Goal: Complete application form: Complete application form

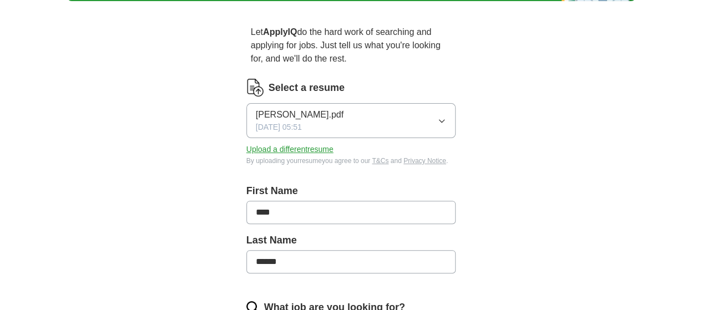
scroll to position [111, 0]
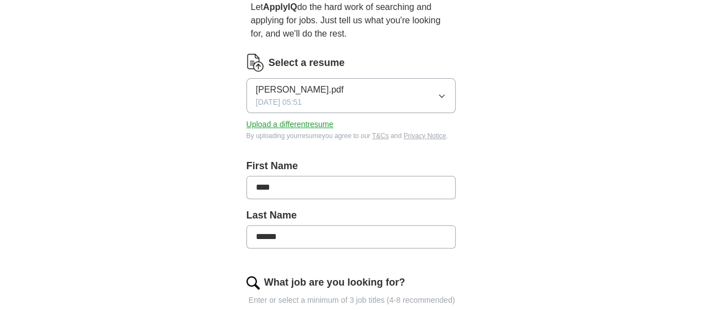
click at [247, 54] on div "Select a resume" at bounding box center [352, 63] width 210 height 18
click at [247, 54] on img at bounding box center [256, 63] width 18 height 18
click at [269, 56] on label "Select a resume" at bounding box center [307, 63] width 76 height 15
click at [306, 56] on label "Select a resume" at bounding box center [307, 63] width 76 height 15
click at [288, 83] on span "[PERSON_NAME].pdf" at bounding box center [300, 89] width 88 height 13
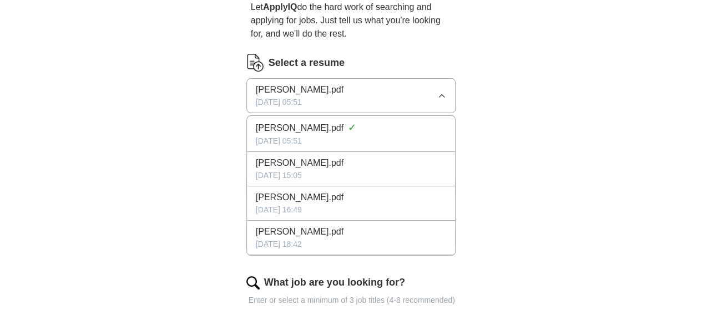
click at [342, 90] on button "[PERSON_NAME].pdf [DATE] 05:51" at bounding box center [352, 95] width 210 height 35
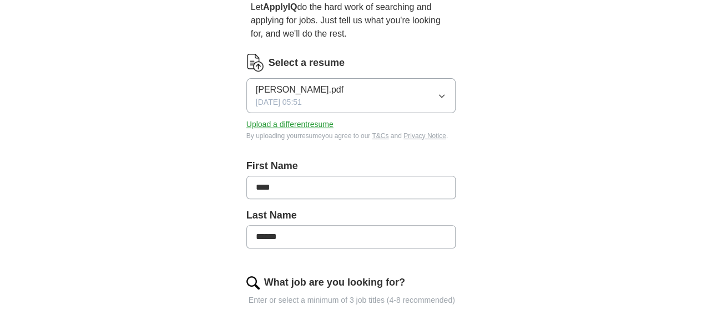
click at [446, 92] on icon "button" at bounding box center [442, 96] width 9 height 9
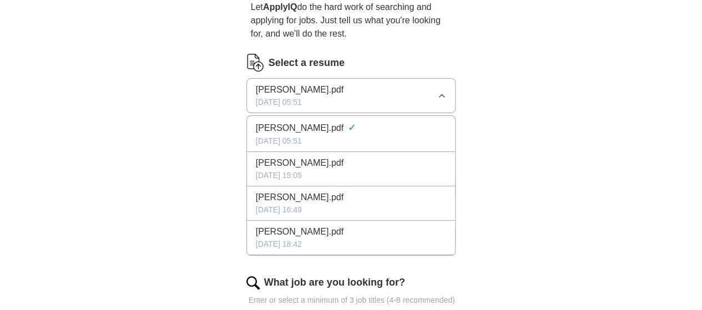
click at [329, 121] on div "[PERSON_NAME].pdf ✓" at bounding box center [351, 128] width 191 height 15
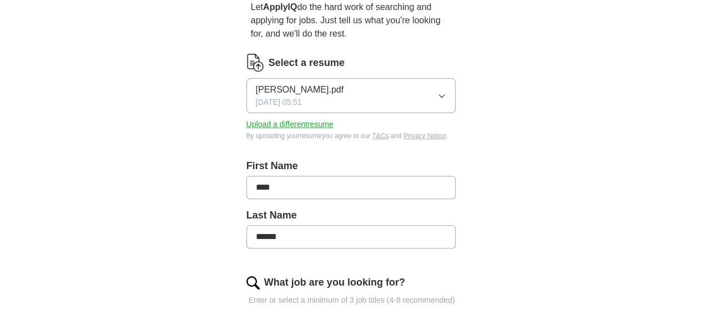
click at [247, 119] on button "Upload a different resume" at bounding box center [290, 125] width 87 height 12
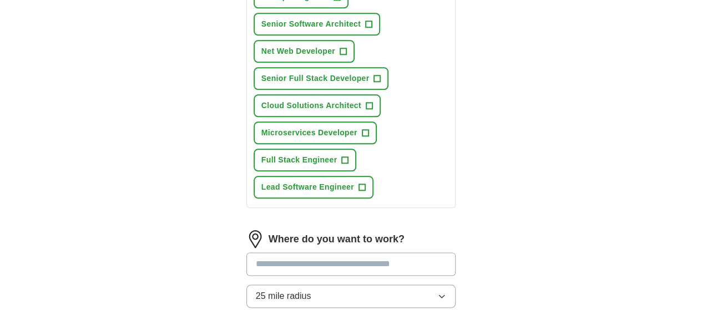
scroll to position [666, 0]
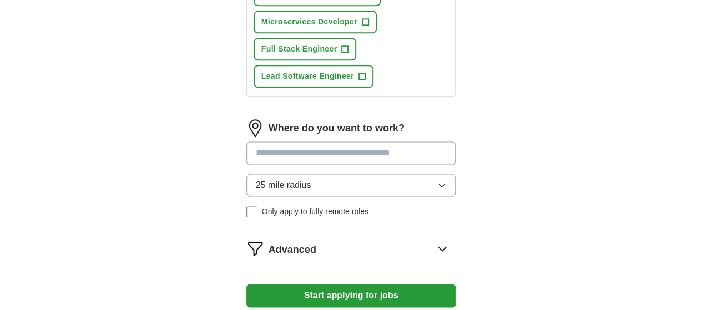
click at [307, 142] on input at bounding box center [352, 153] width 210 height 23
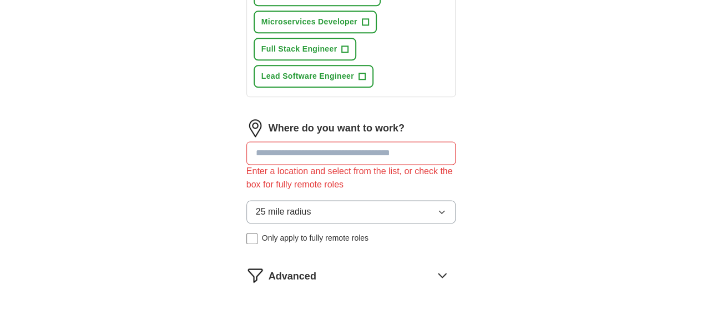
click at [253, 142] on input at bounding box center [352, 153] width 210 height 23
type input "**"
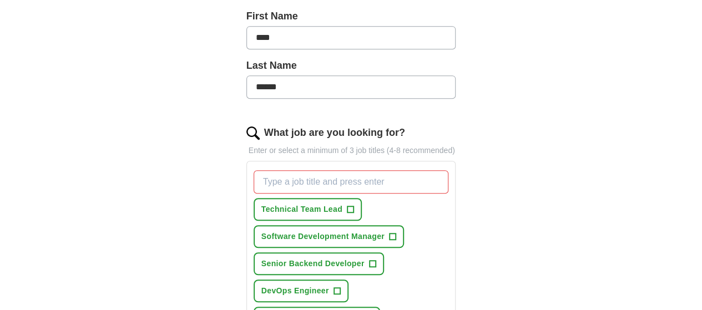
scroll to position [278, 0]
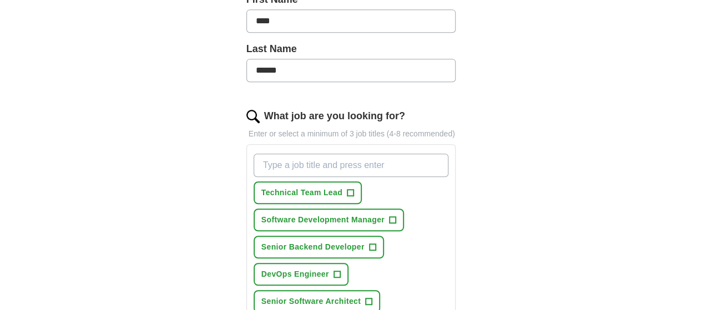
click at [305, 154] on input "What job are you looking for?" at bounding box center [351, 165] width 195 height 23
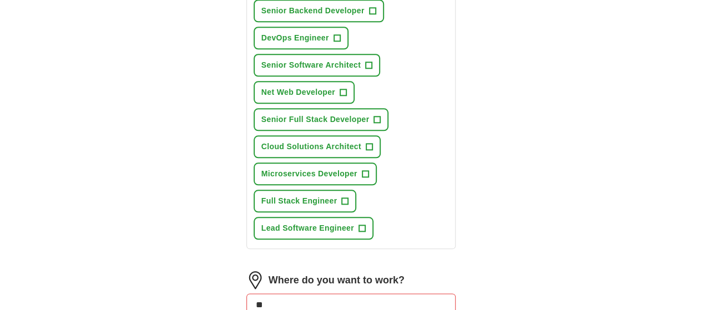
scroll to position [555, 0]
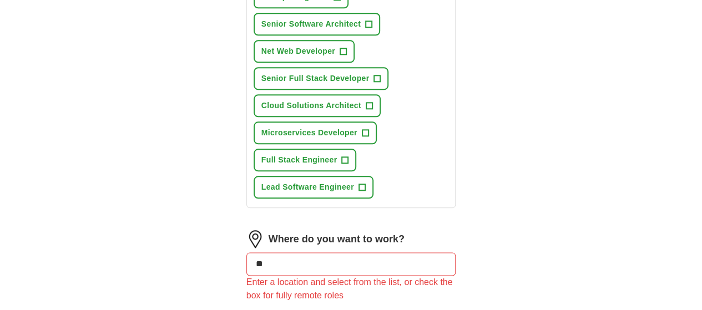
type input ".NET , C#"
click at [273, 230] on div "Where do you want to work? ** Enter a location and select from the list, or che…" at bounding box center [352, 297] width 210 height 134
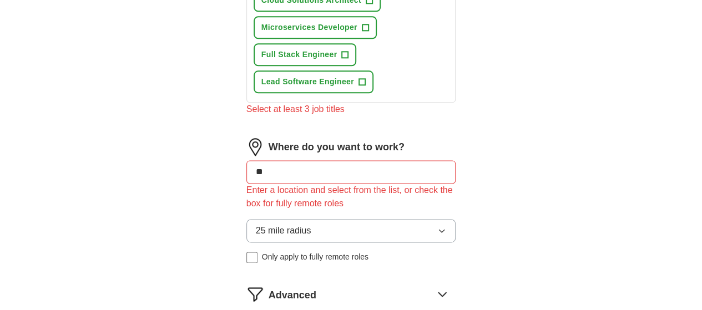
scroll to position [666, 0]
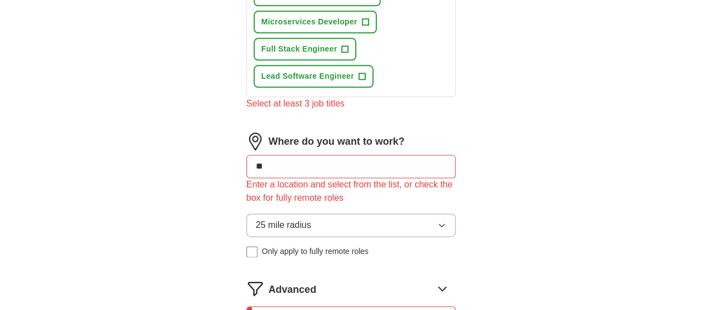
click at [247, 133] on img at bounding box center [256, 142] width 18 height 18
click at [288, 214] on button "25 mile radius" at bounding box center [352, 225] width 210 height 23
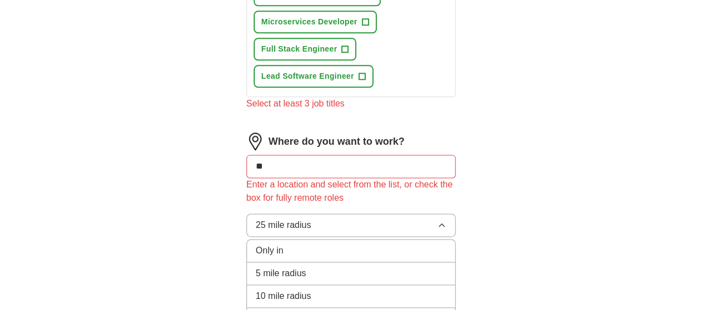
click at [268, 290] on span "10 mile radius" at bounding box center [284, 296] width 56 height 13
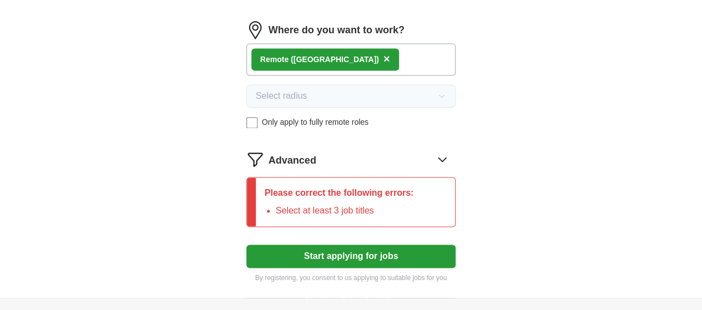
scroll to position [779, 0]
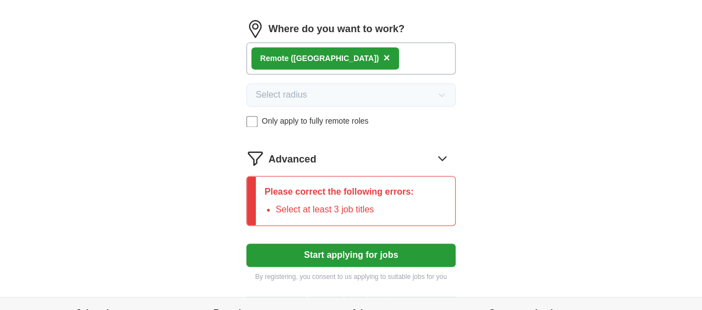
click at [394, 177] on div "Please correct the following errors: Select at least 3 job titles" at bounding box center [339, 201] width 167 height 49
click at [330, 185] on p "Please correct the following errors:" at bounding box center [339, 191] width 149 height 13
click at [318, 244] on button "Start applying for jobs" at bounding box center [352, 255] width 210 height 23
click at [451, 149] on icon at bounding box center [443, 158] width 18 height 18
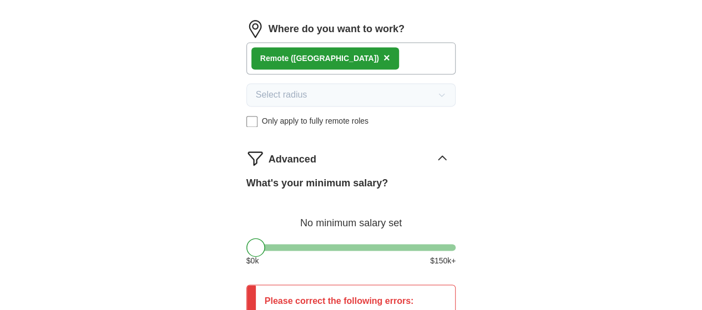
scroll to position [835, 0]
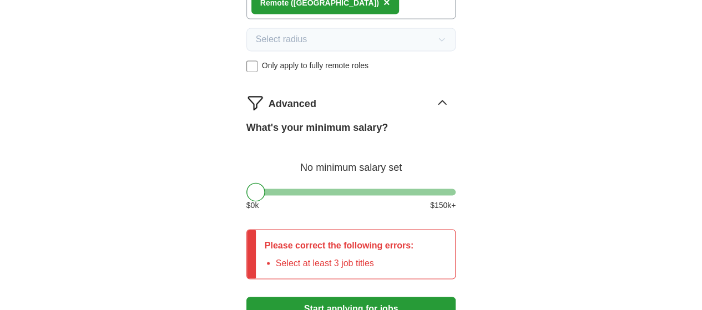
click at [345, 257] on li "Select at least 3 job titles" at bounding box center [345, 263] width 138 height 13
click at [265, 239] on p "Please correct the following errors:" at bounding box center [339, 245] width 149 height 13
click at [263, 121] on div "What's your minimum salary? No minimum salary set $ 0 k $ 150 k+" at bounding box center [352, 171] width 210 height 100
click at [343, 297] on button "Start applying for jobs" at bounding box center [352, 308] width 210 height 23
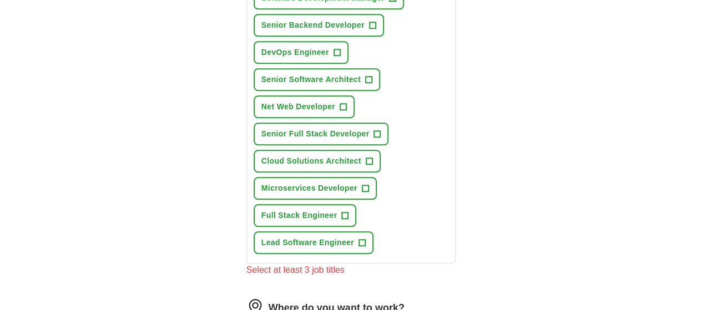
scroll to position [555, 0]
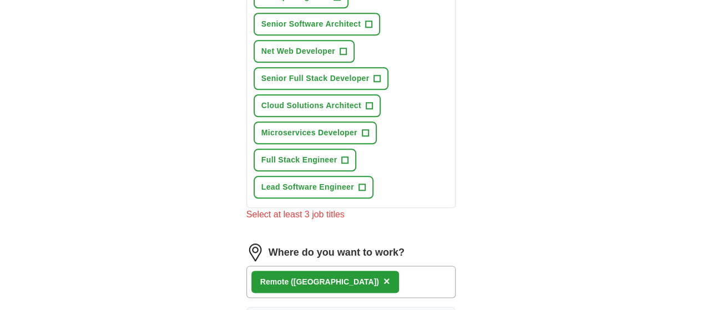
click at [280, 208] on div "Select at least 3 job titles" at bounding box center [352, 214] width 210 height 13
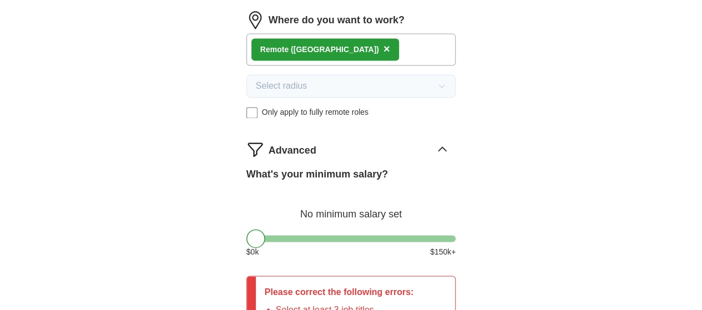
scroll to position [833, 0]
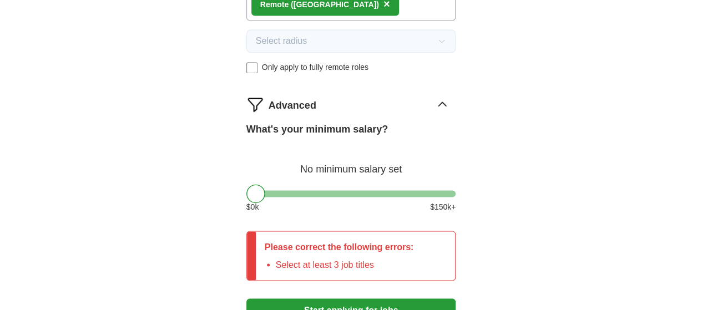
click at [349, 150] on div "No minimum salary set" at bounding box center [352, 163] width 210 height 27
click at [350, 299] on button "Start applying for jobs" at bounding box center [352, 310] width 210 height 23
click at [256, 232] on div "Please correct the following errors: Select at least 3 job titles" at bounding box center [339, 256] width 167 height 49
click at [247, 232] on div at bounding box center [251, 256] width 9 height 49
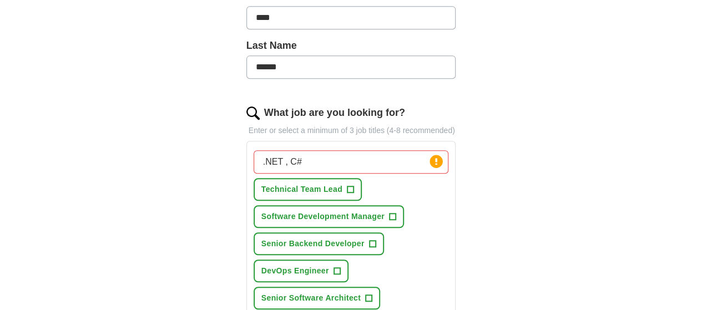
scroll to position [277, 0]
